Goal: Task Accomplishment & Management: Use online tool/utility

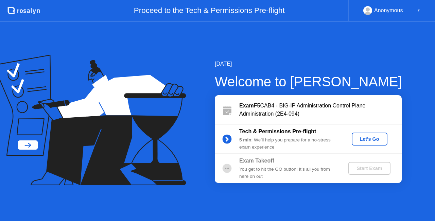
click at [367, 141] on div "Let's Go" at bounding box center [369, 138] width 30 height 5
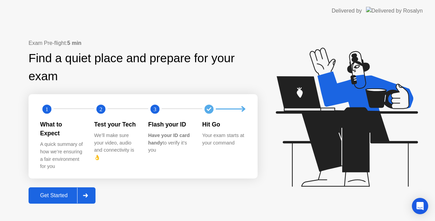
click at [55, 198] on button "Get Started" at bounding box center [62, 195] width 67 height 16
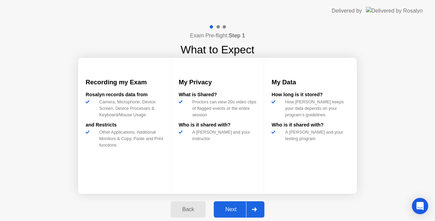
click at [233, 208] on div "Next" at bounding box center [231, 209] width 30 height 6
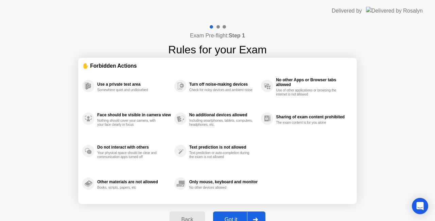
click at [257, 215] on div at bounding box center [255, 220] width 16 height 16
select select "**********"
select select "*******"
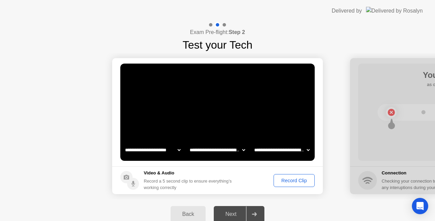
click at [291, 184] on button "Record Clip" at bounding box center [293, 180] width 41 height 13
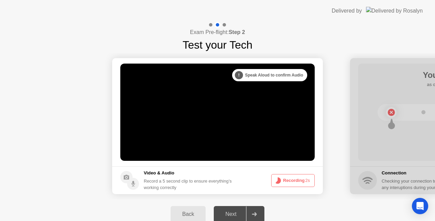
click at [291, 184] on button "Recording 2s" at bounding box center [292, 180] width 43 height 13
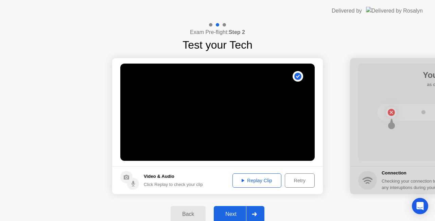
click at [254, 211] on div at bounding box center [254, 214] width 16 height 16
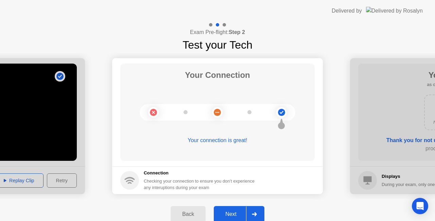
click at [254, 209] on div at bounding box center [254, 214] width 16 height 16
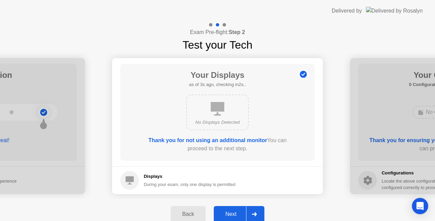
click at [255, 209] on div at bounding box center [254, 214] width 16 height 16
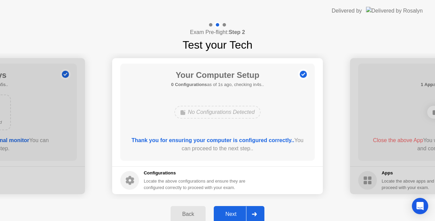
click at [255, 209] on div at bounding box center [254, 214] width 16 height 16
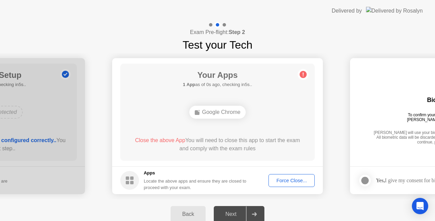
click at [282, 183] on div "Force Close..." at bounding box center [291, 180] width 41 height 5
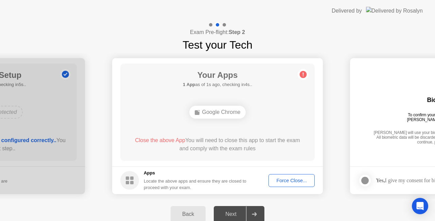
click at [288, 181] on div "Force Close..." at bounding box center [291, 180] width 41 height 5
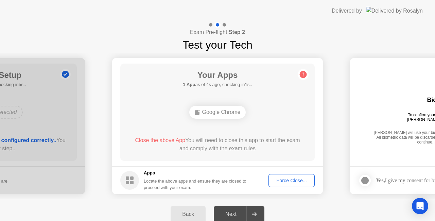
click at [250, 158] on div "Your Apps 1 App as of 4s ago, checking in1s.. Google Chrome Close the above App…" at bounding box center [217, 112] width 194 height 97
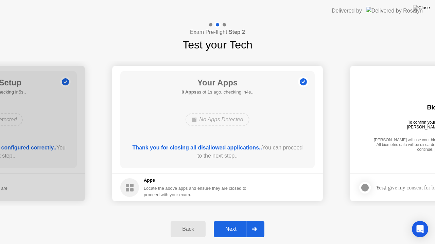
click at [253, 220] on div at bounding box center [254, 230] width 16 height 16
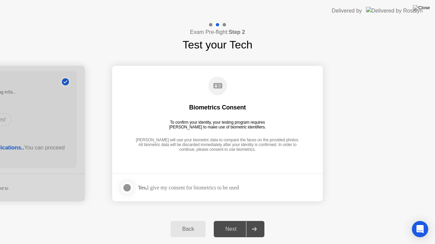
click at [130, 186] on div at bounding box center [127, 188] width 8 height 8
click at [234, 220] on button "Next" at bounding box center [239, 229] width 51 height 16
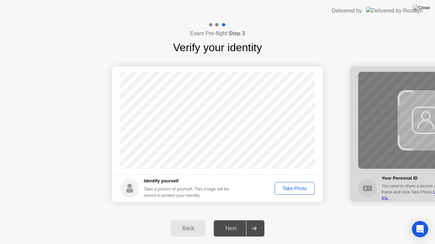
click at [291, 191] on div "Take Photo" at bounding box center [294, 188] width 35 height 5
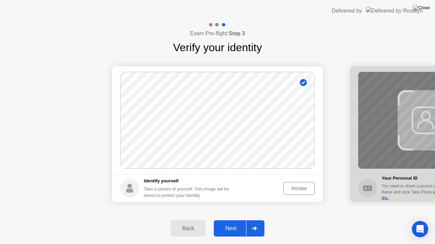
click at [254, 220] on div at bounding box center [254, 229] width 16 height 16
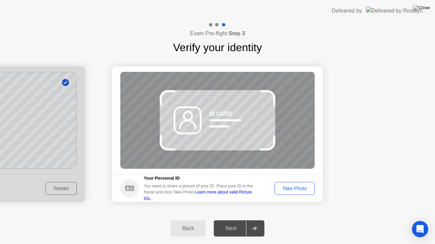
click at [303, 189] on div "Take Photo" at bounding box center [294, 188] width 35 height 5
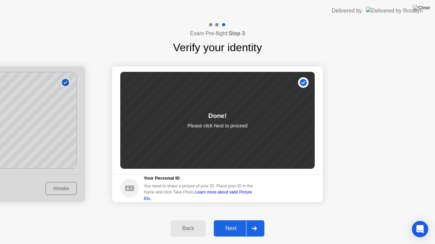
click at [257, 220] on icon at bounding box center [254, 229] width 5 height 4
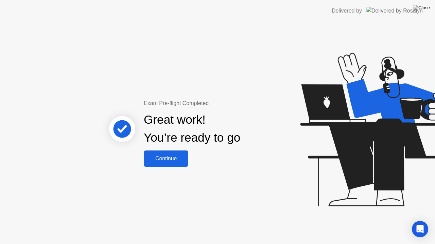
click at [157, 158] on div "Continue" at bounding box center [166, 159] width 40 height 6
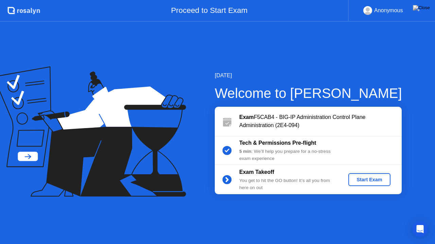
click at [370, 180] on div "Start Exam" at bounding box center [369, 179] width 36 height 5
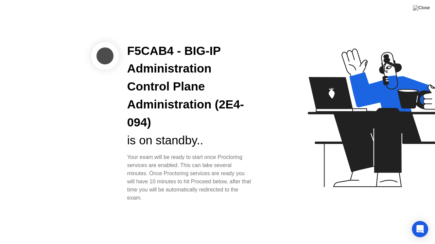
click at [277, 125] on div at bounding box center [344, 122] width 175 height 176
click at [273, 131] on div at bounding box center [344, 122] width 175 height 176
click at [102, 57] on div at bounding box center [105, 56] width 28 height 28
click at [223, 126] on div "F5CAB4 - BIG-IP Administration Control Plane Administration (2E4-094)" at bounding box center [190, 87] width 126 height 90
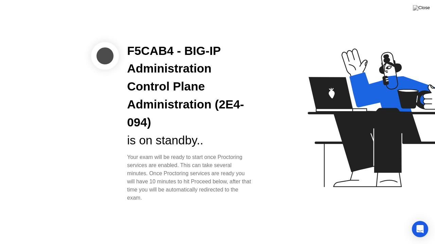
click at [223, 126] on div "F5CAB4 - BIG-IP Administration Control Plane Administration (2E4-094)" at bounding box center [190, 87] width 126 height 90
click at [254, 177] on div "F5CAB4 - BIG-IP Administration Control Plane Administration (2E4-094) is on sta…" at bounding box center [190, 122] width 142 height 161
click at [420, 220] on icon "Open Intercom Messenger" at bounding box center [420, 229] width 8 height 9
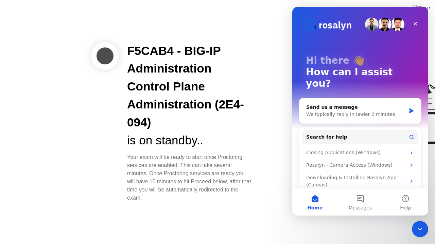
click at [212, 220] on div "F5CAB4 - BIG-IP Administration Control Plane Administration (2E4-094) is on sta…" at bounding box center [217, 122] width 435 height 244
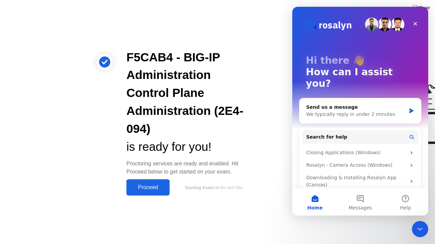
click at [256, 116] on div "F5CAB4 - BIG-IP Administration Control Plane Administration (2E4-094) is ready …" at bounding box center [189, 123] width 143 height 148
click at [417, 220] on icon "Close Intercom Messenger" at bounding box center [419, 228] width 8 height 8
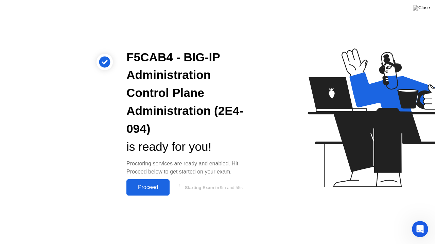
click at [156, 185] on div "Proceed" at bounding box center [147, 188] width 39 height 6
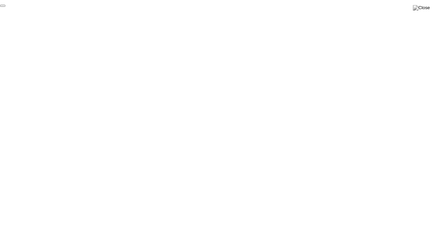
click div "End Proctoring Session"
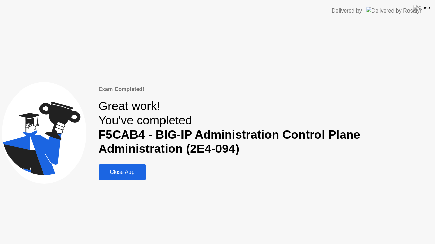
click at [146, 177] on button "Close App" at bounding box center [122, 172] width 48 height 16
